Goal: Information Seeking & Learning: Learn about a topic

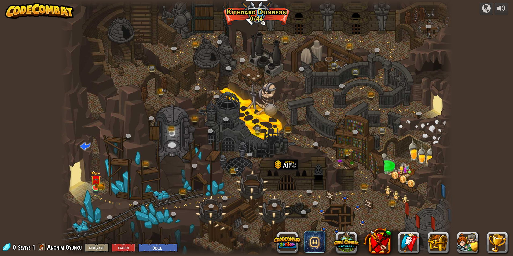
select select "tr"
drag, startPoint x: 93, startPoint y: 176, endPoint x: 98, endPoint y: 177, distance: 5.3
click at [94, 183] on div at bounding box center [96, 187] width 8 height 8
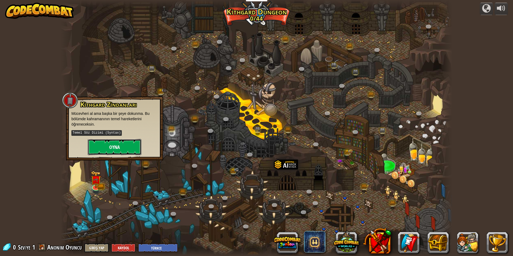
click at [107, 151] on button "Oyna" at bounding box center [115, 147] width 54 height 16
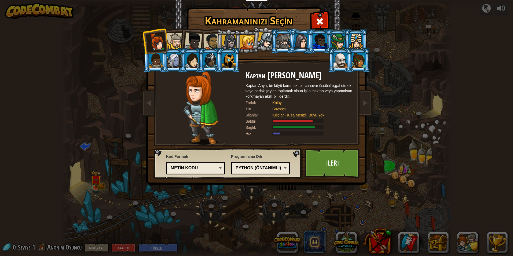
click at [179, 39] on div at bounding box center [175, 41] width 16 height 16
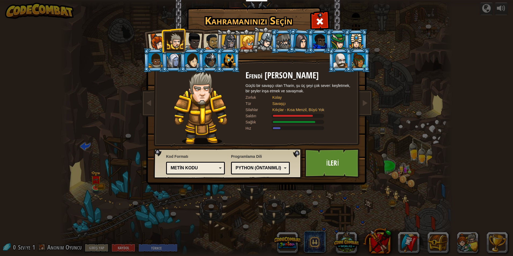
click at [177, 49] on li at bounding box center [173, 40] width 24 height 24
click at [170, 55] on div at bounding box center [174, 60] width 14 height 14
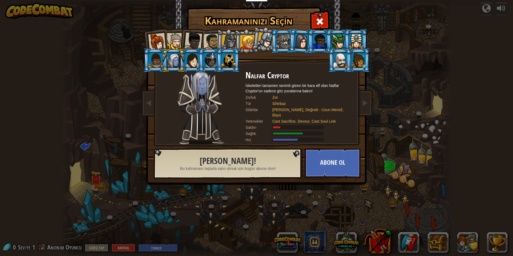
click at [158, 57] on div at bounding box center [156, 60] width 14 height 14
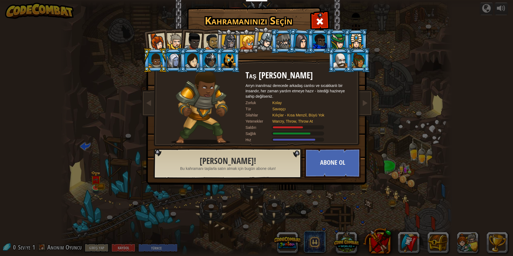
click at [196, 39] on div at bounding box center [193, 41] width 18 height 18
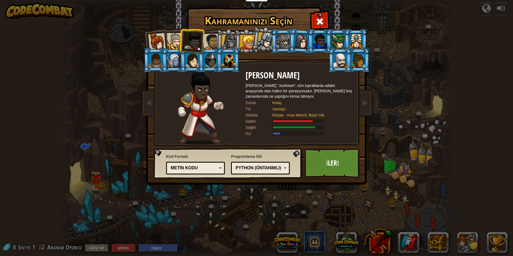
click at [197, 50] on div at bounding box center [193, 41] width 18 height 18
click at [211, 40] on div at bounding box center [212, 42] width 17 height 17
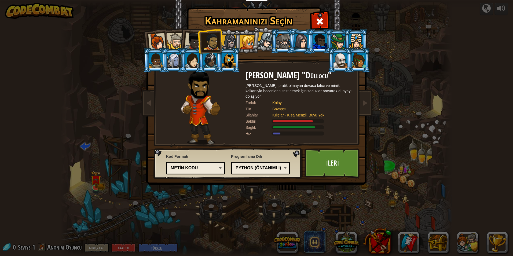
click at [196, 59] on div at bounding box center [192, 60] width 14 height 14
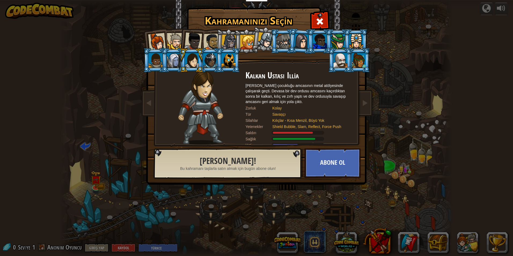
click at [211, 60] on div at bounding box center [211, 60] width 14 height 14
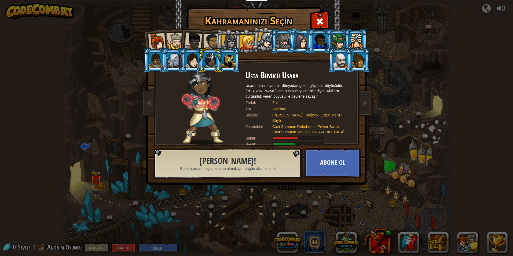
click at [227, 43] on div at bounding box center [229, 42] width 15 height 15
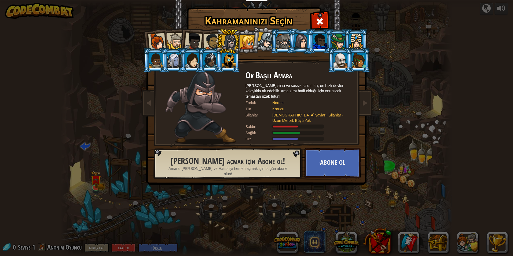
click at [205, 40] on div at bounding box center [212, 42] width 17 height 17
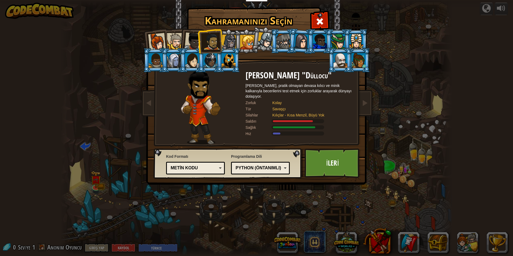
click at [197, 29] on ol at bounding box center [257, 29] width 222 height 0
click at [153, 41] on div at bounding box center [157, 42] width 18 height 18
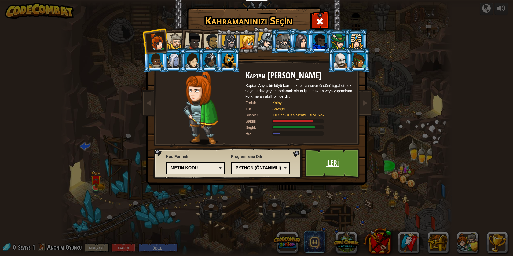
click at [332, 162] on link "İleri" at bounding box center [333, 163] width 56 height 30
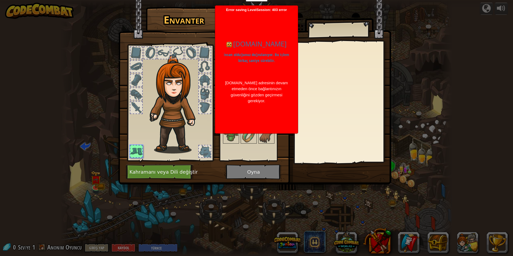
click at [195, 117] on img at bounding box center [176, 104] width 58 height 99
